Goal: Task Accomplishment & Management: Use online tool/utility

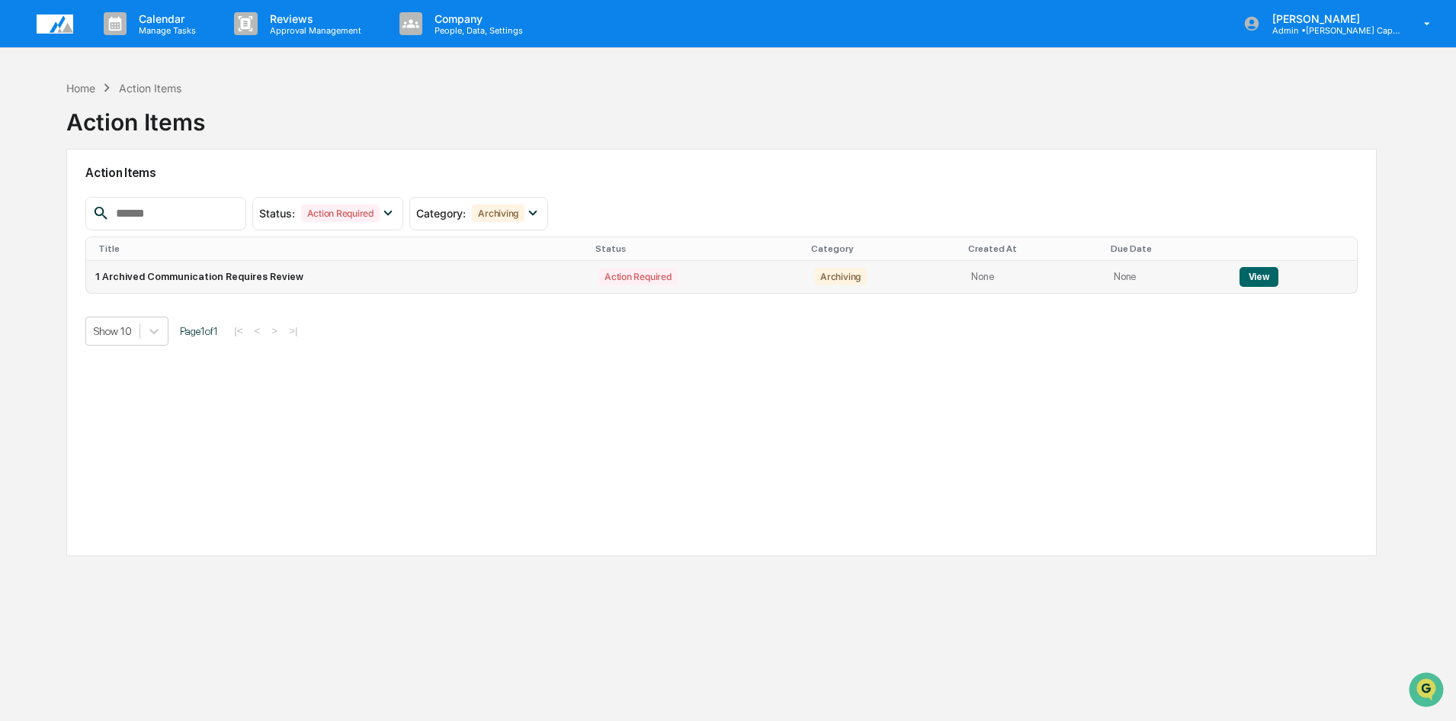
click at [1251, 278] on button "View" at bounding box center [1259, 277] width 39 height 20
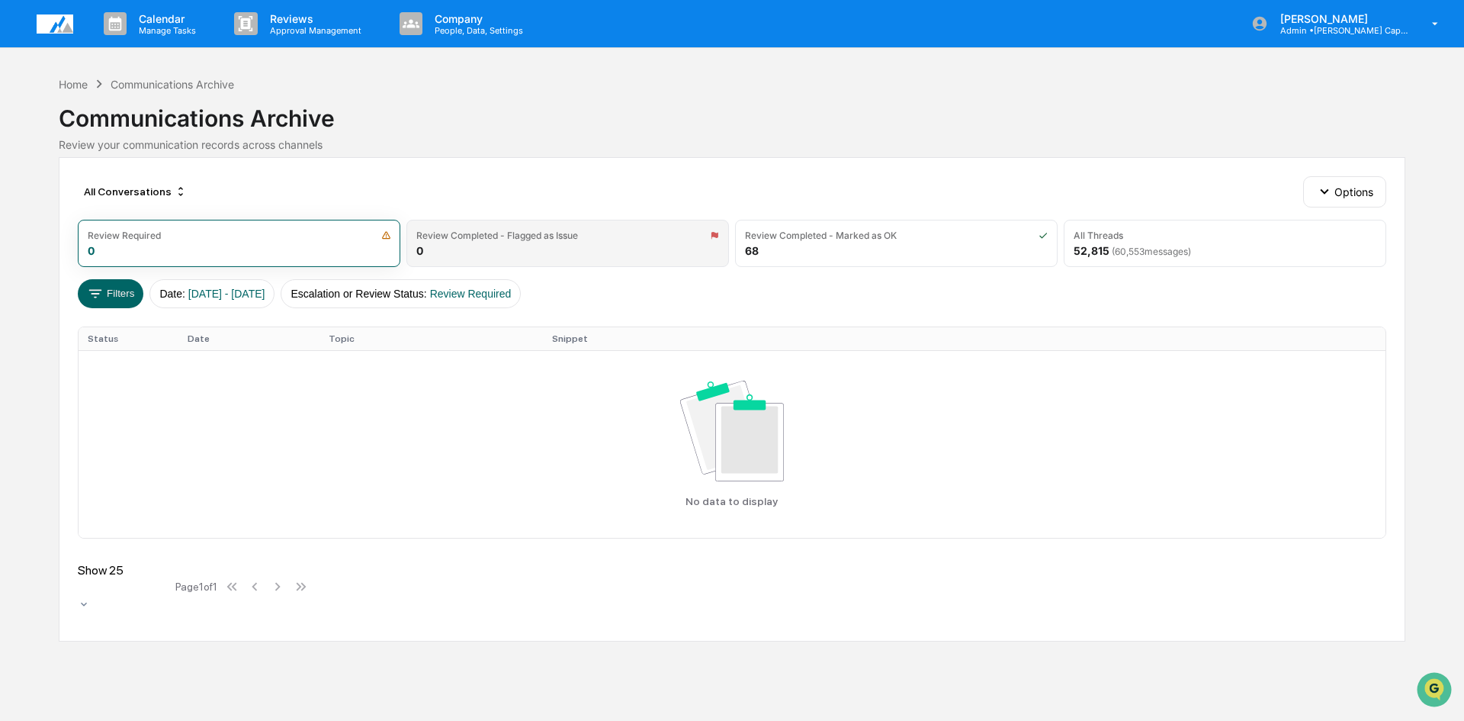
click at [610, 252] on div "Review Completed - Flagged as Issue 0" at bounding box center [567, 243] width 323 height 47
click at [226, 233] on div "Review Required" at bounding box center [239, 235] width 303 height 11
click at [71, 82] on div "Home" at bounding box center [73, 84] width 29 height 13
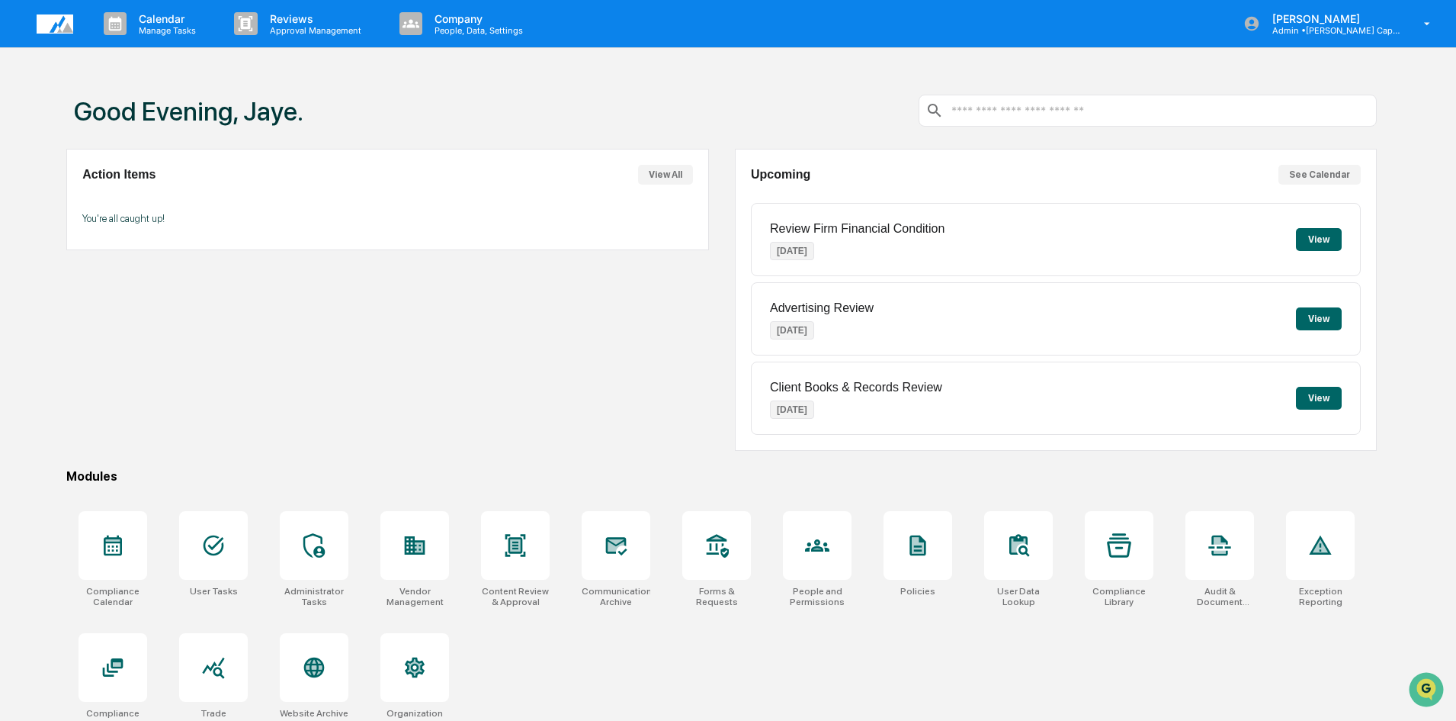
click at [1324, 318] on button "View" at bounding box center [1319, 318] width 46 height 23
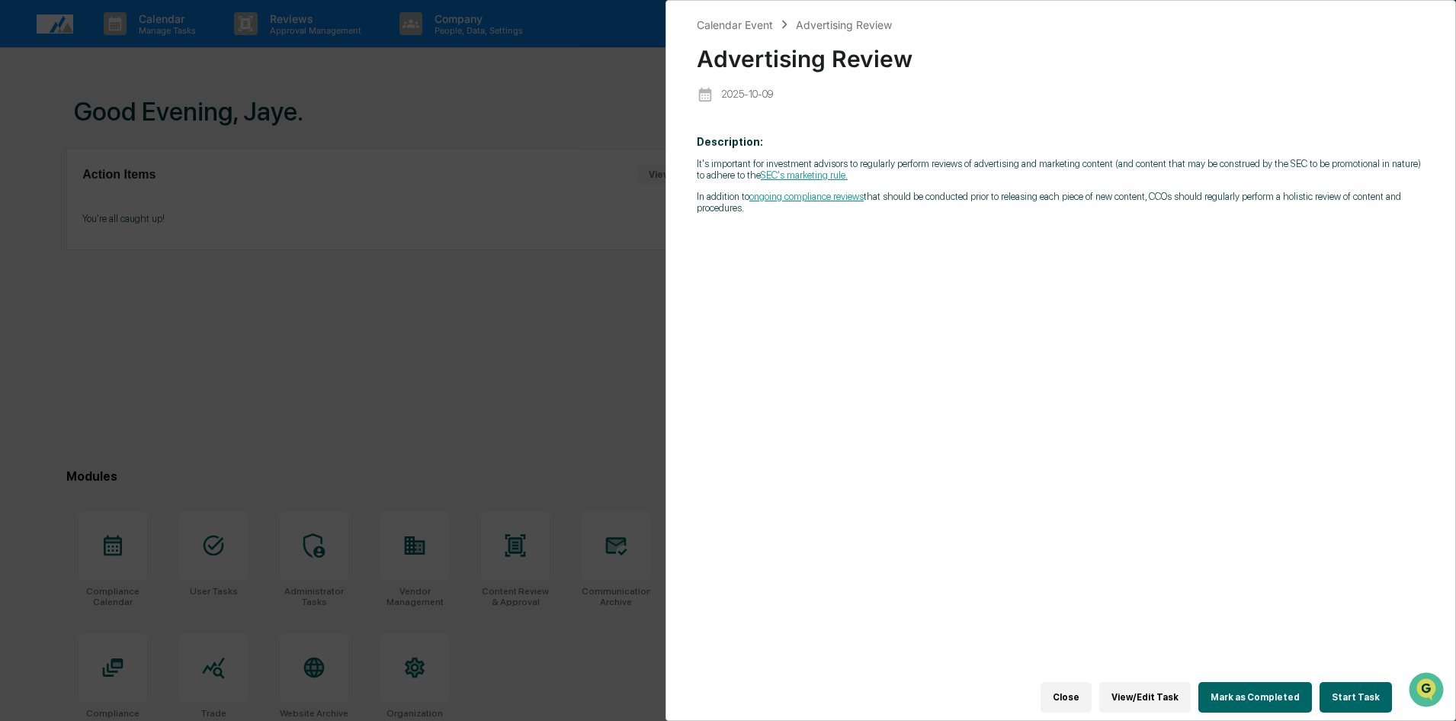
click at [534, 393] on div "Calendar Event Advertising Review Advertising Review [DATE] Description: It's i…" at bounding box center [728, 360] width 1456 height 721
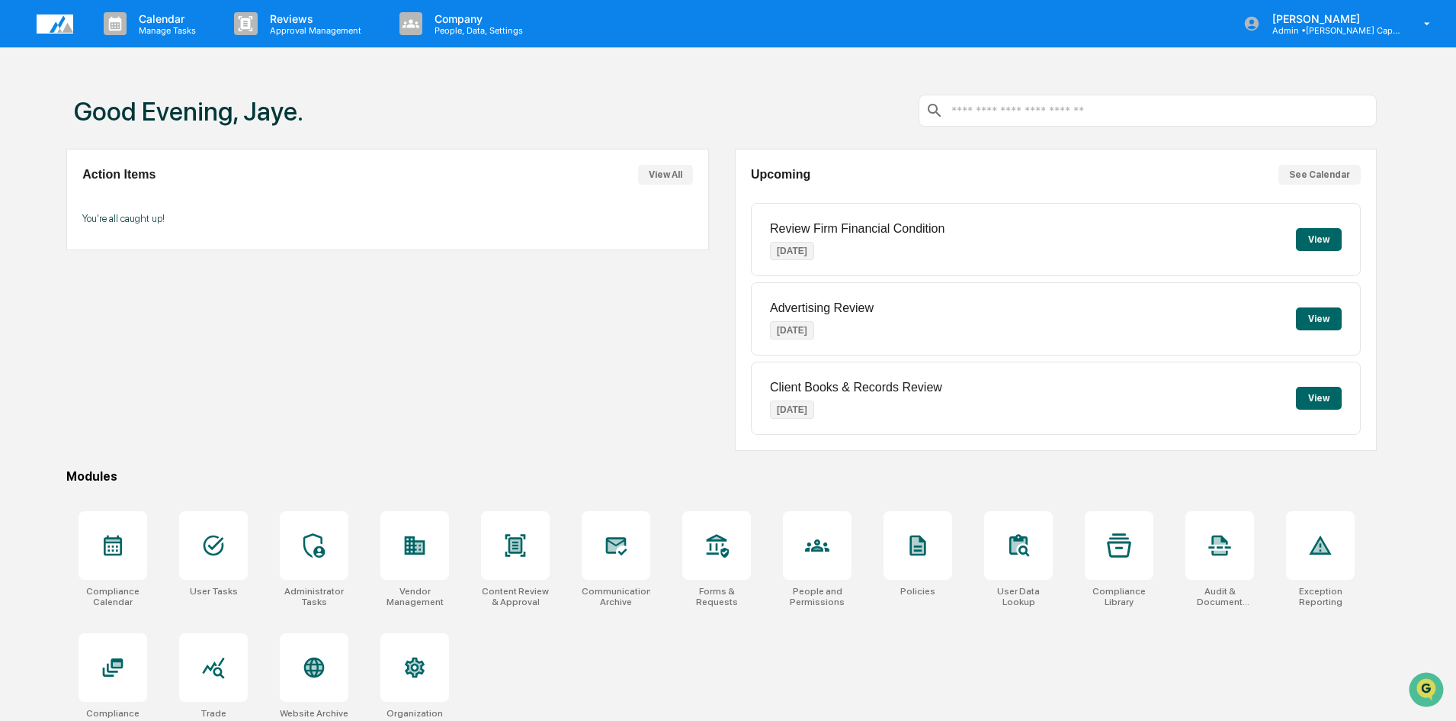
click at [1320, 239] on button "View" at bounding box center [1319, 239] width 46 height 23
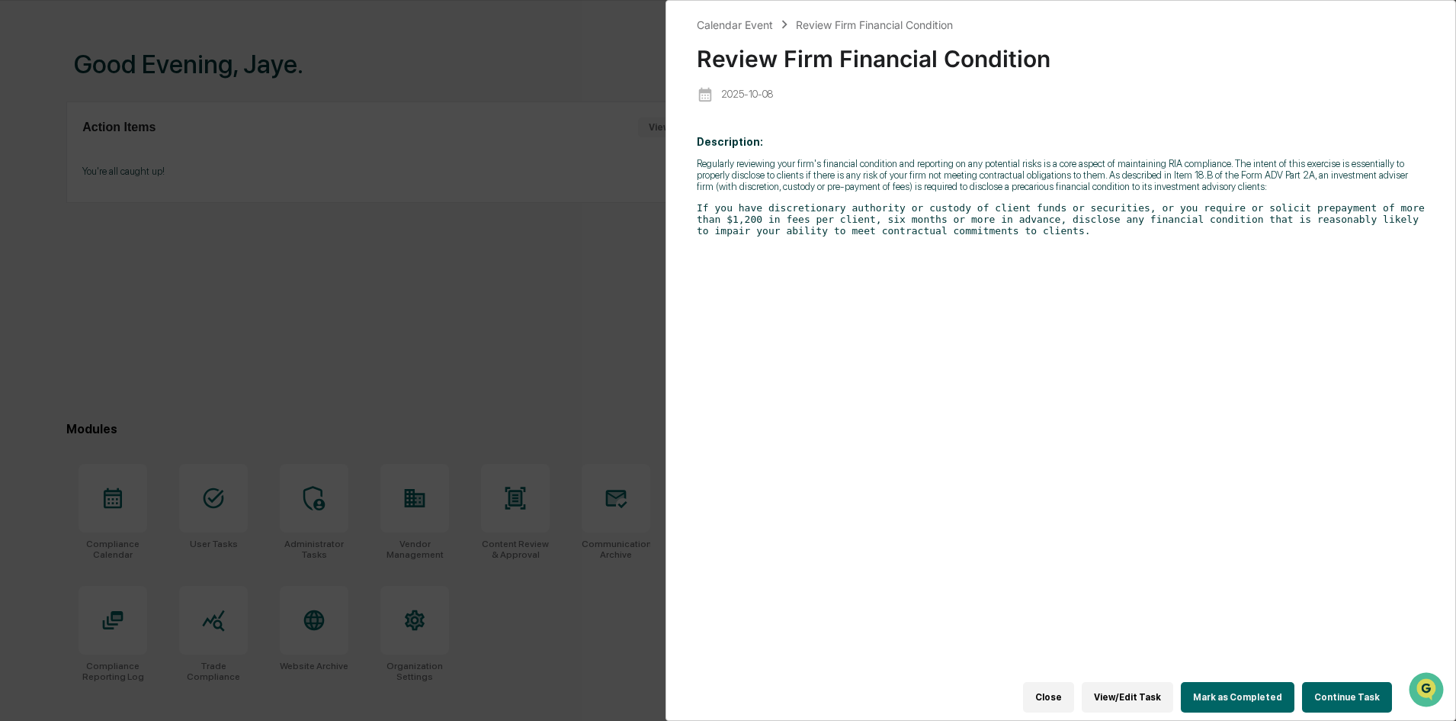
scroll to position [72, 0]
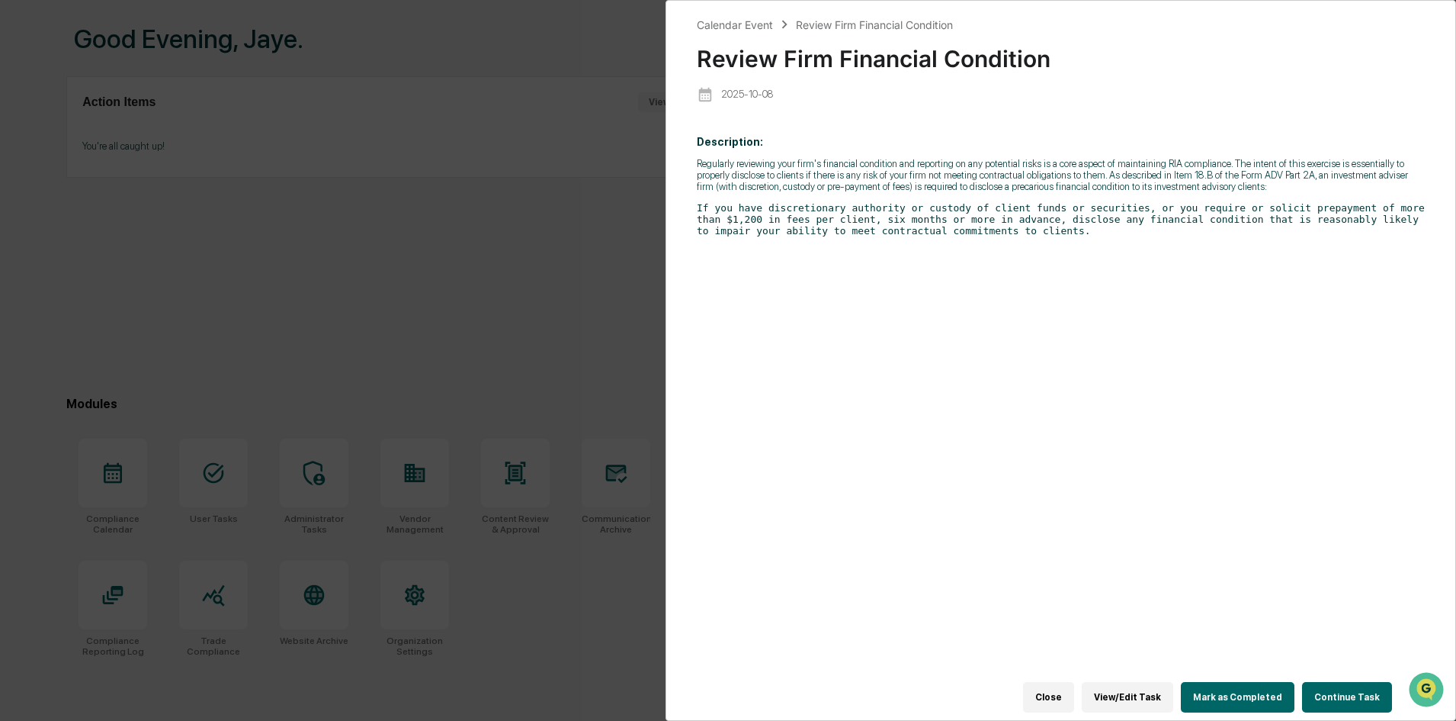
click at [1263, 695] on button "Mark as Completed" at bounding box center [1238, 697] width 114 height 30
click at [1142, 688] on button "View/Edit Task" at bounding box center [1127, 697] width 91 height 30
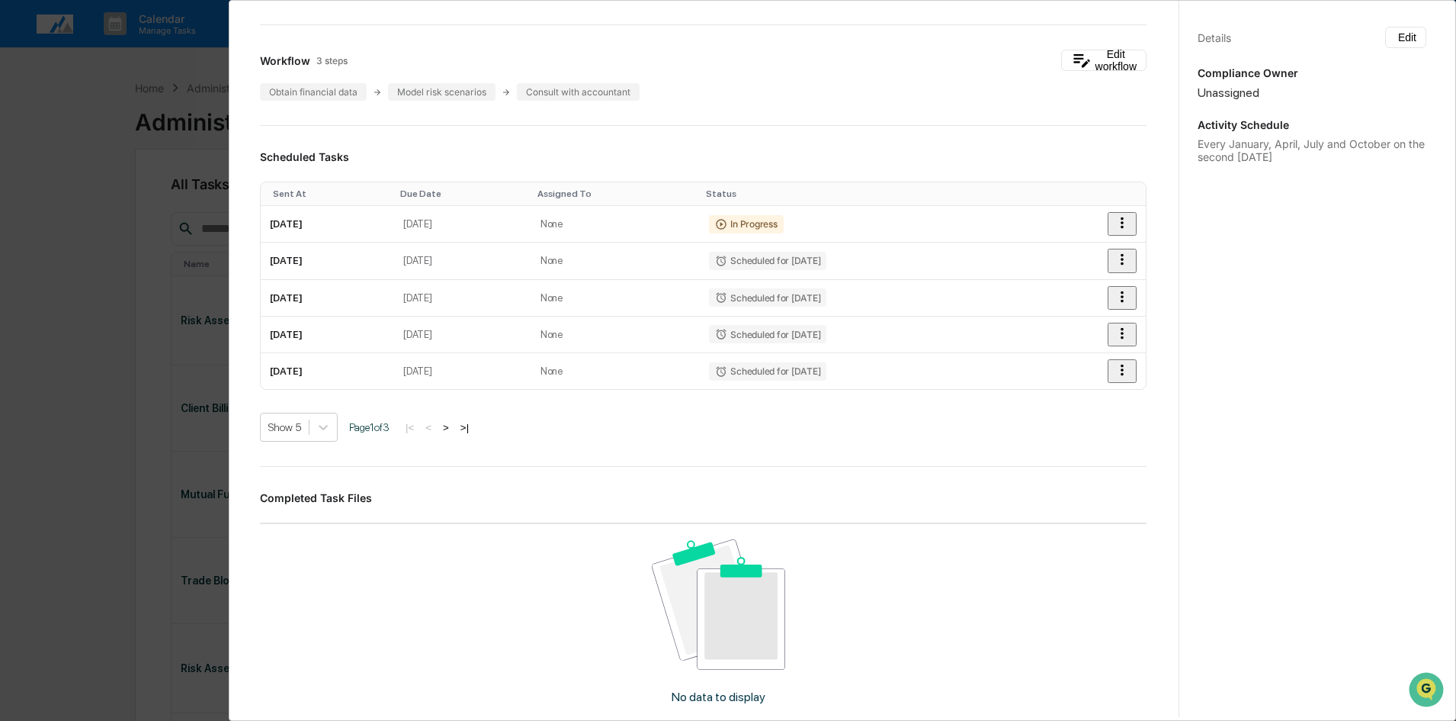
scroll to position [127, 0]
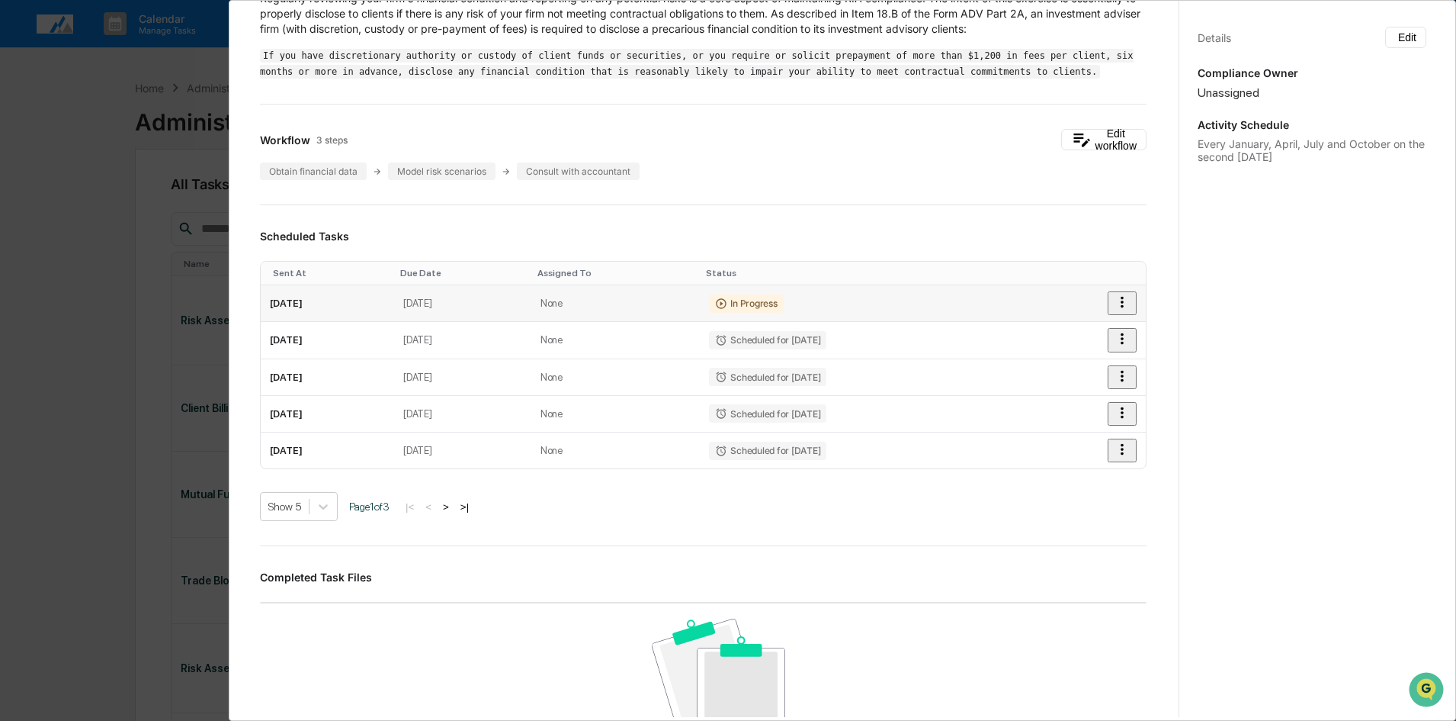
click at [1114, 308] on icon "button" at bounding box center [1122, 302] width 17 height 17
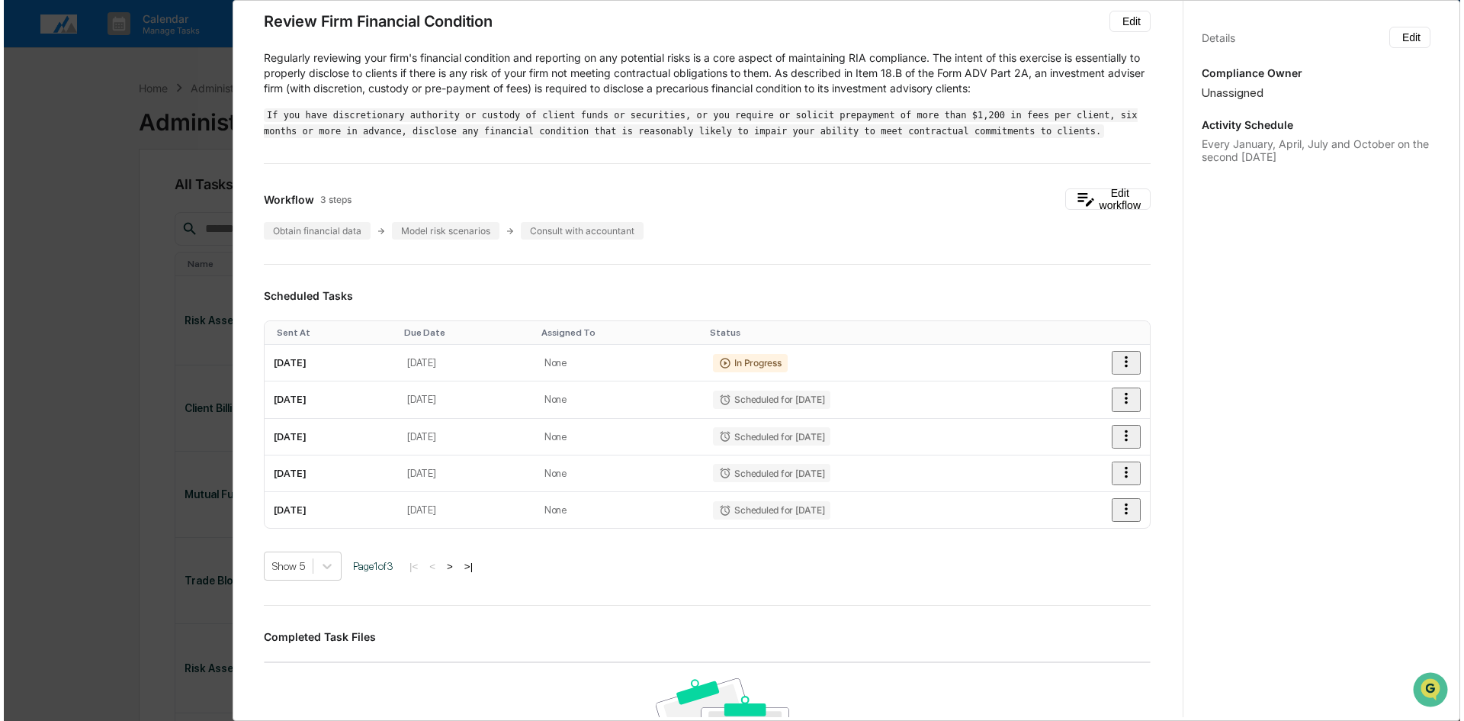
scroll to position [51, 0]
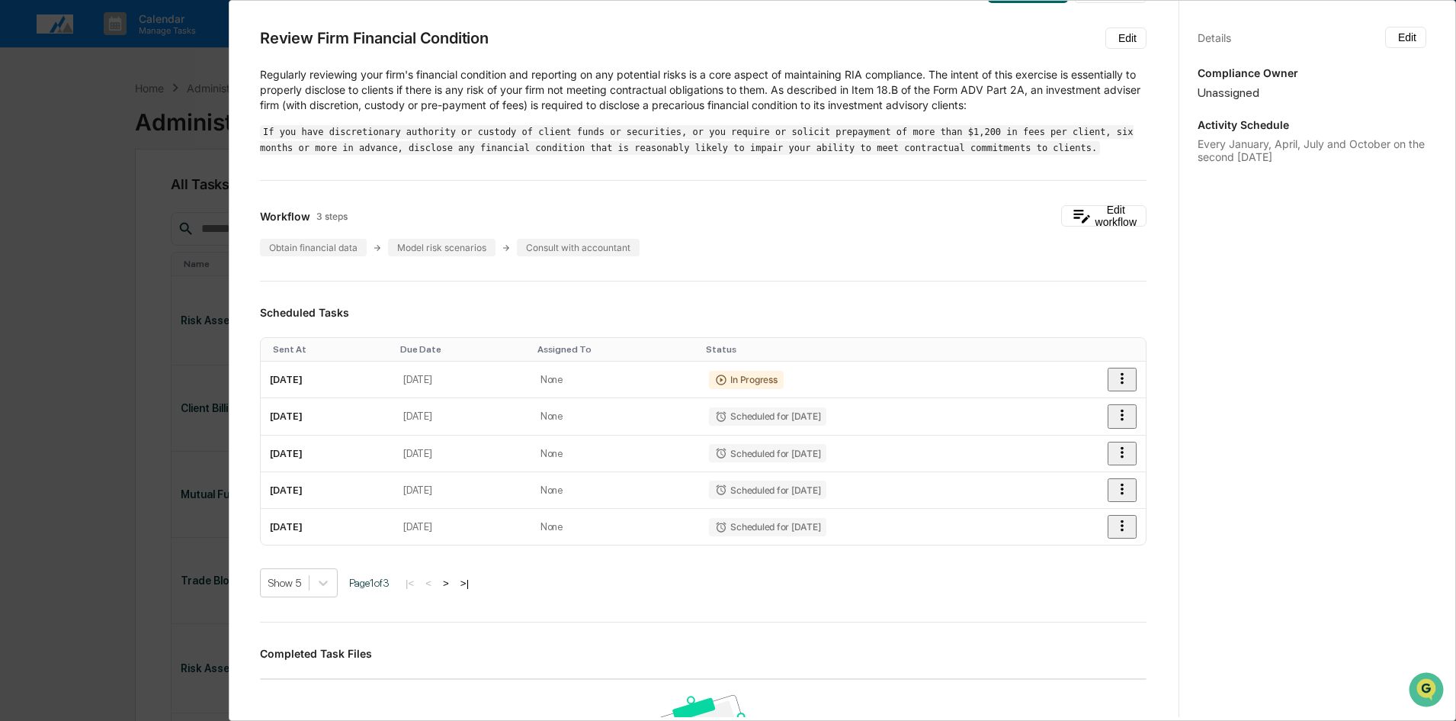
click at [148, 204] on div "Administrator Activity List Review Firm Financial Condition Continue Task Spawn…" at bounding box center [728, 360] width 1456 height 721
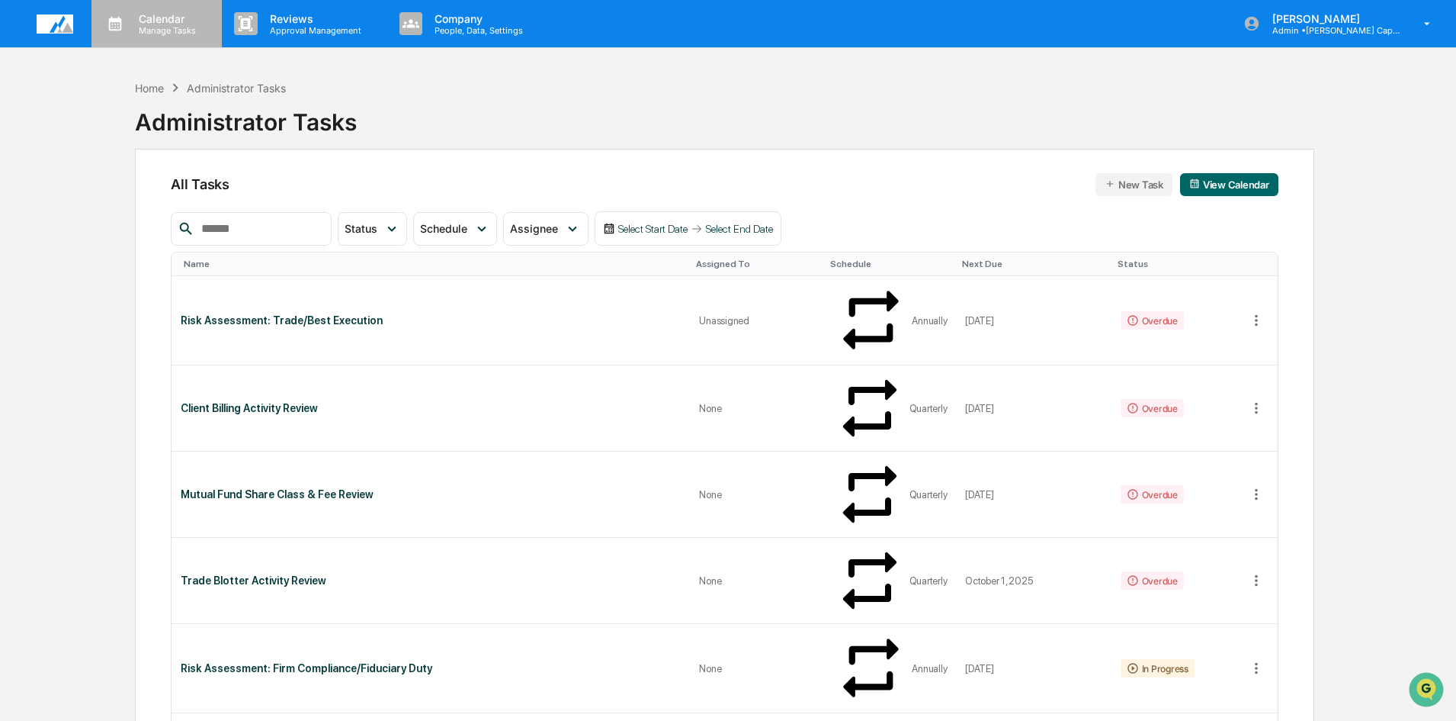
click at [175, 22] on p "Calendar" at bounding box center [165, 18] width 77 height 13
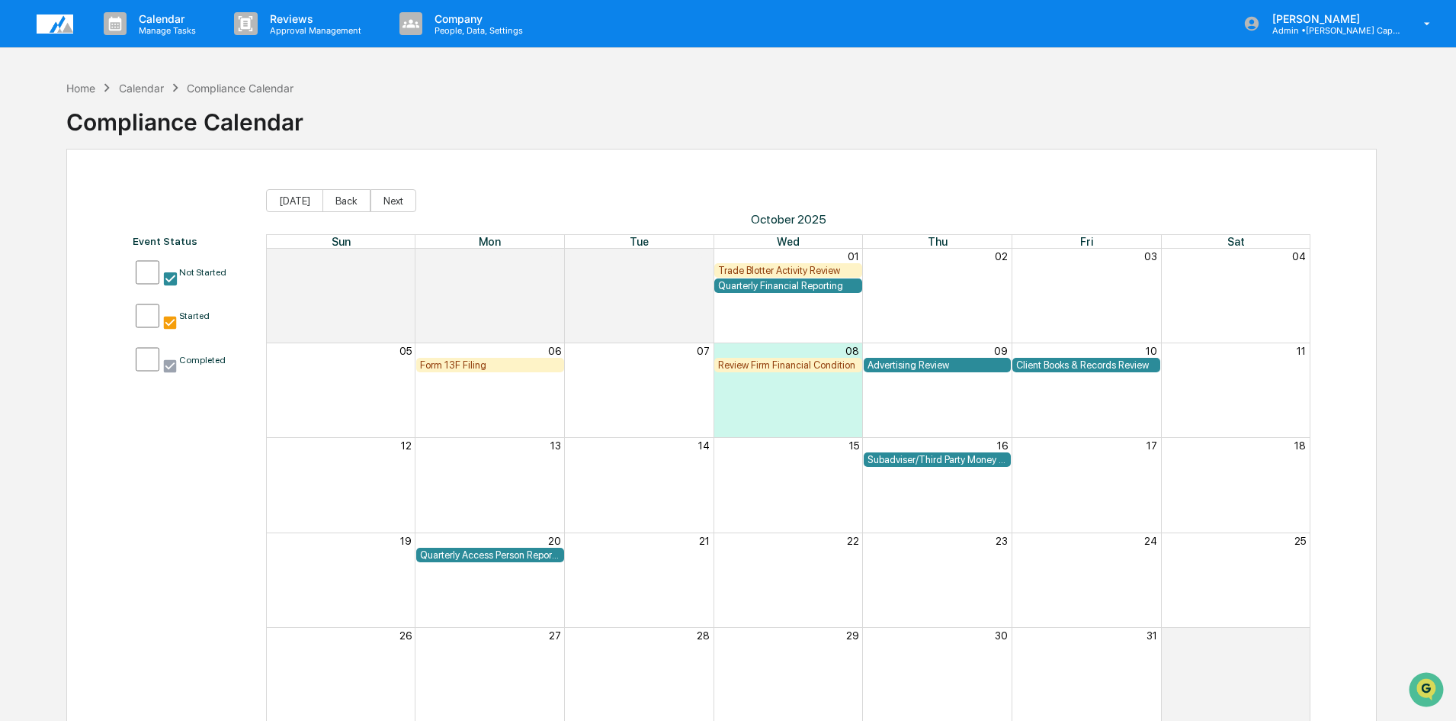
click at [759, 366] on div "Review Firm Financial Condition" at bounding box center [788, 364] width 140 height 11
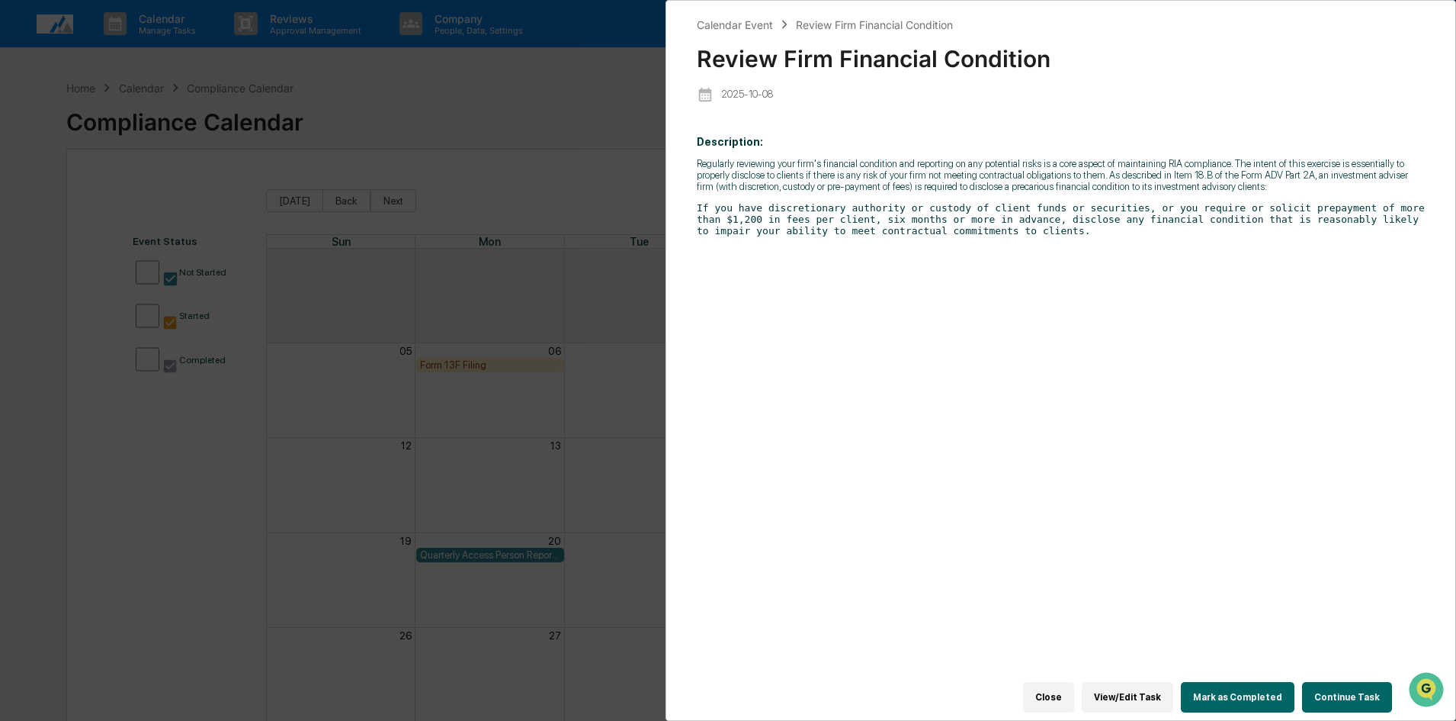
click at [1358, 691] on button "Continue Task" at bounding box center [1347, 697] width 90 height 30
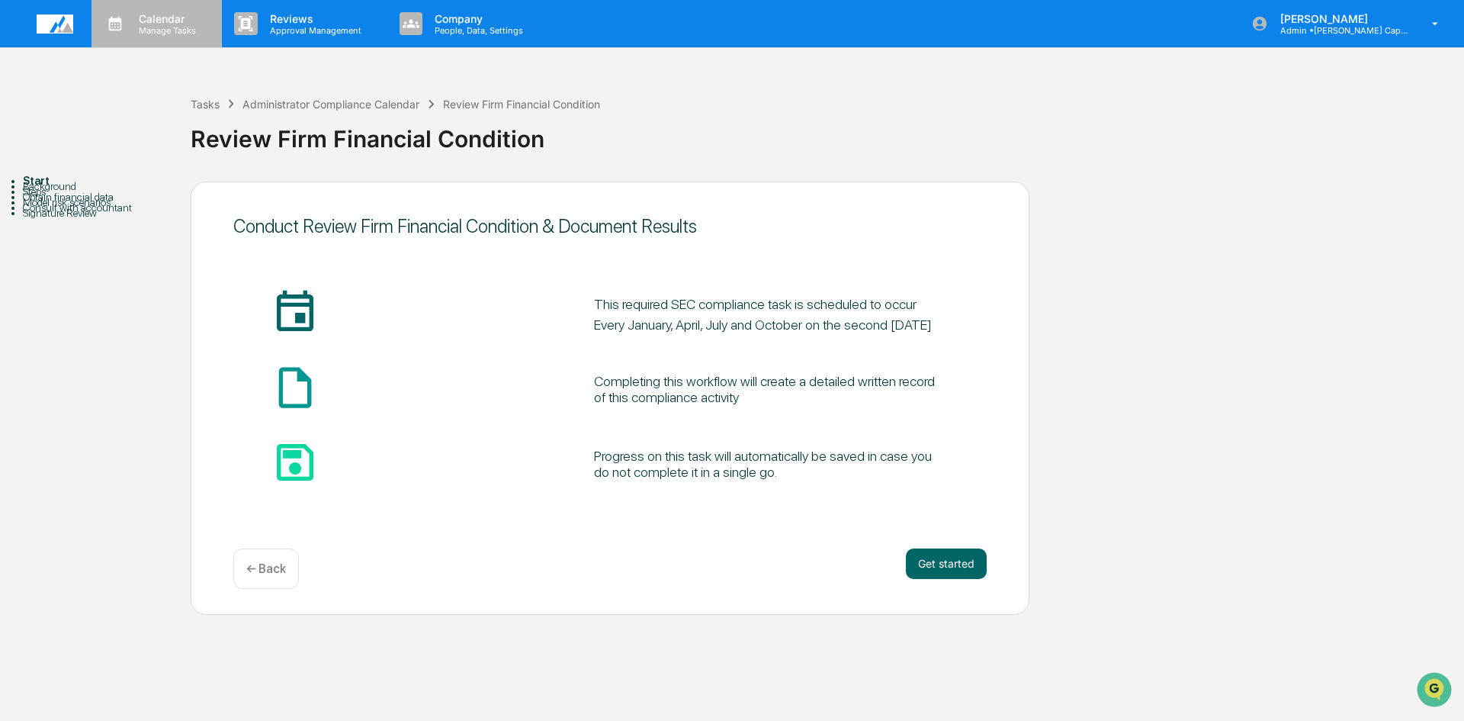
click at [151, 21] on p "Calendar" at bounding box center [165, 18] width 77 height 13
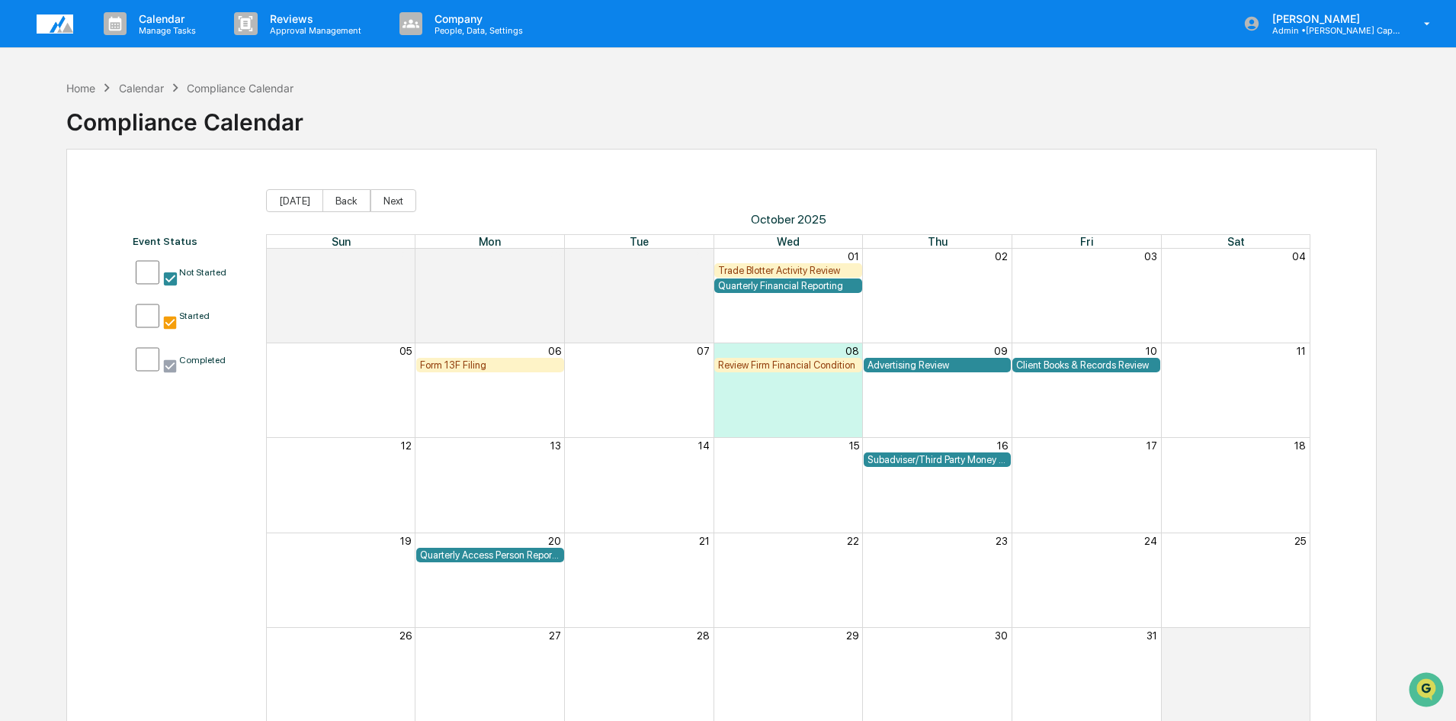
click at [1090, 367] on div "Client Books & Records Review" at bounding box center [1086, 364] width 140 height 11
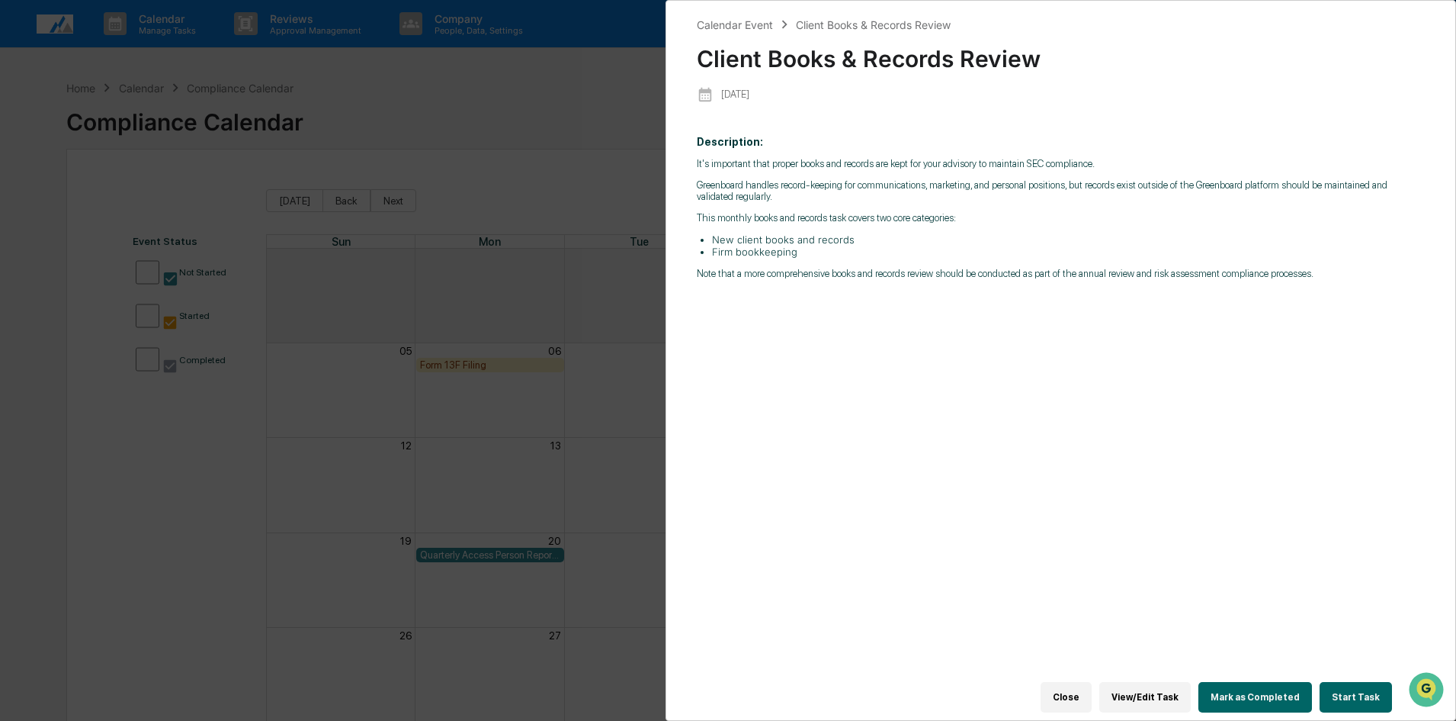
click at [1346, 688] on button "Start Task" at bounding box center [1356, 697] width 72 height 30
